Goal: Check status: Check status

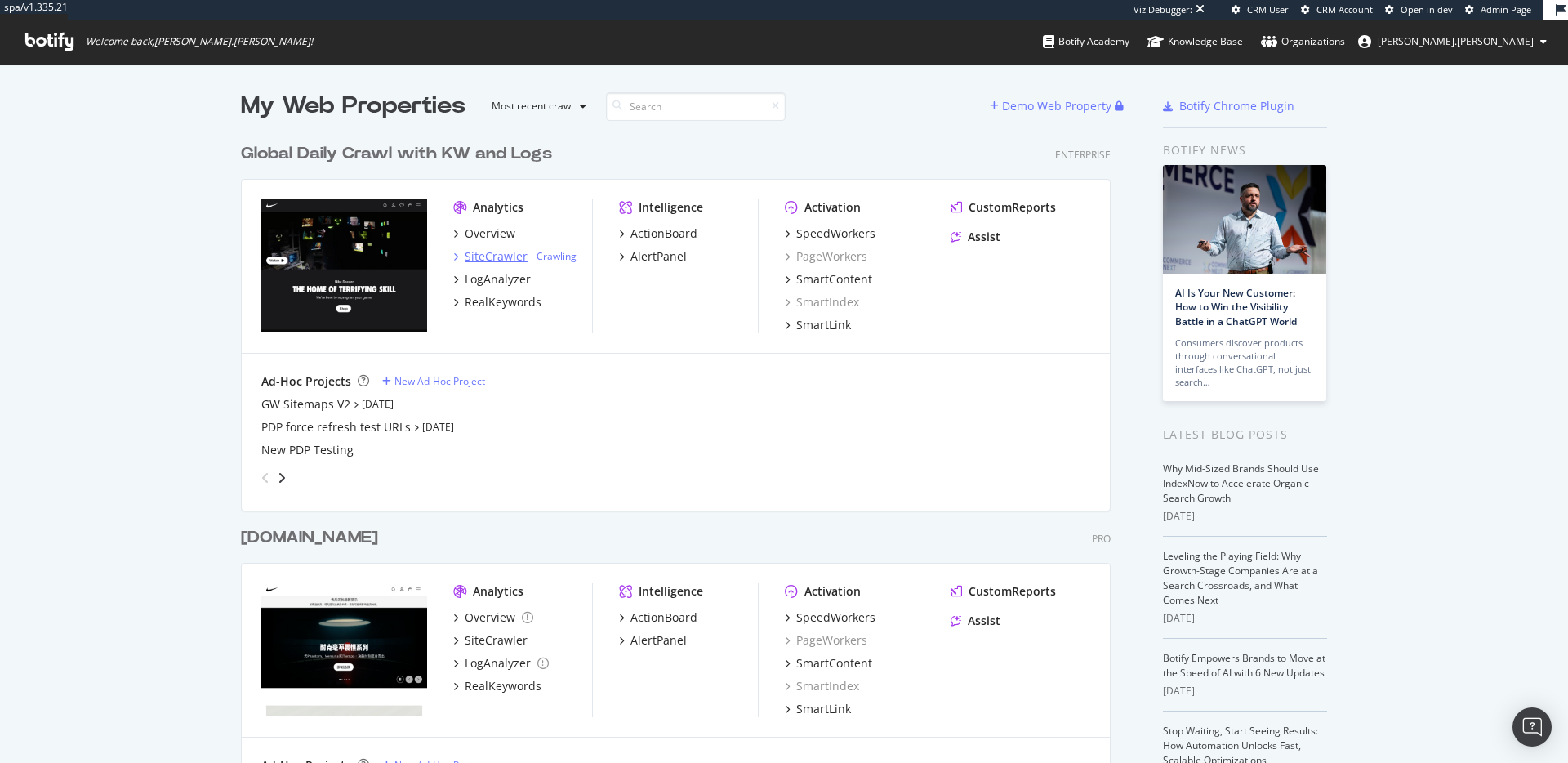
click at [499, 258] on div "SiteCrawler" at bounding box center [496, 256] width 63 height 16
